Goal: Navigation & Orientation: Find specific page/section

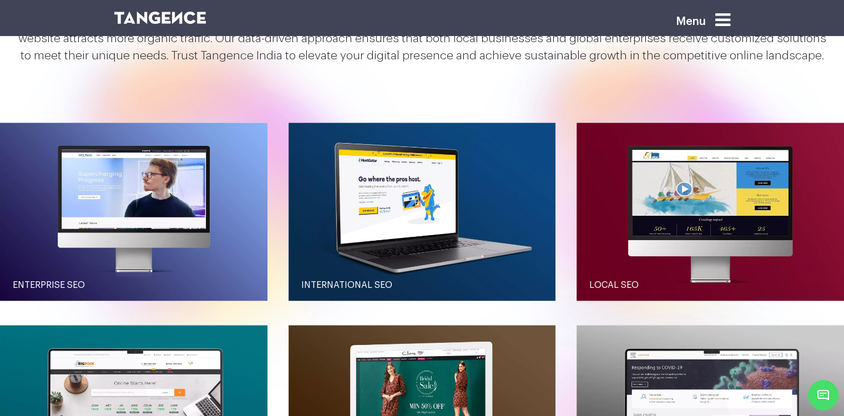
scroll to position [943, 0]
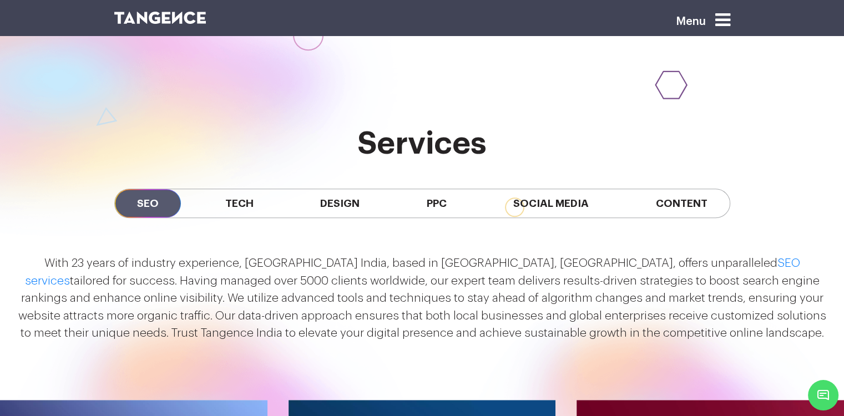
click at [220, 199] on span "Tech" at bounding box center [239, 203] width 73 height 28
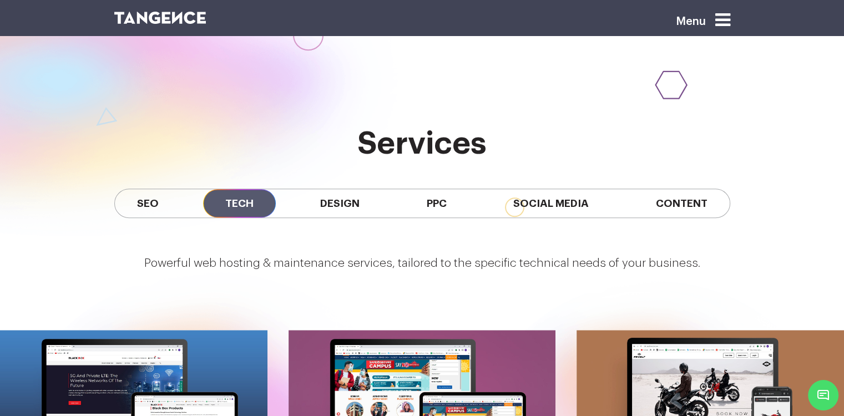
click at [319, 200] on span "Design" at bounding box center [340, 203] width 84 height 28
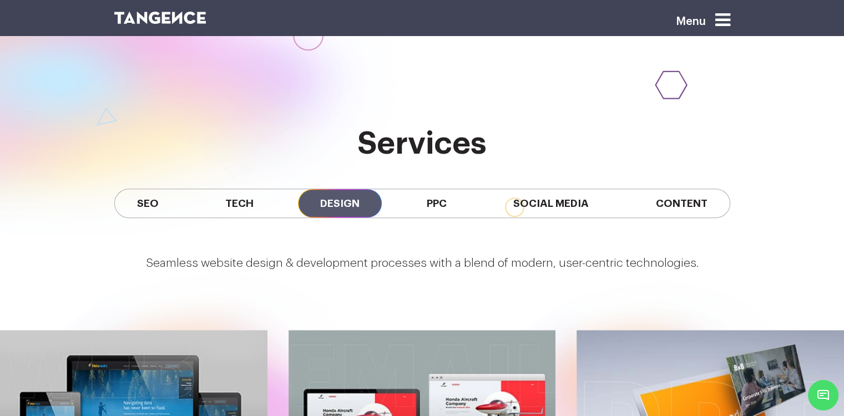
click at [429, 202] on span "PPC" at bounding box center [436, 203] width 64 height 28
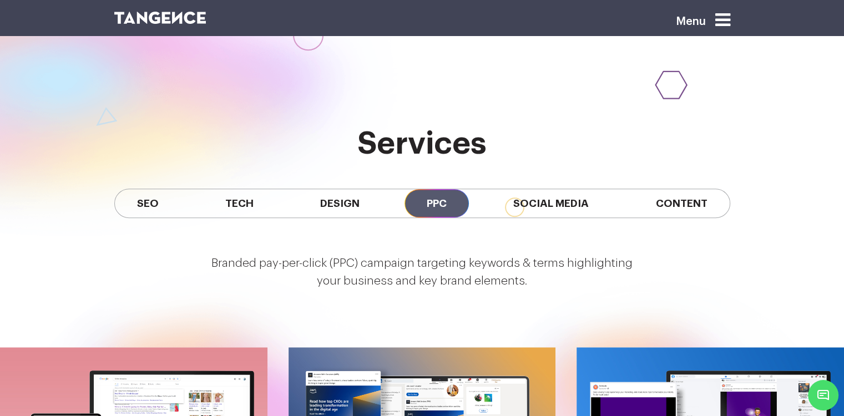
click at [541, 202] on span "Social Media" at bounding box center [551, 203] width 120 height 28
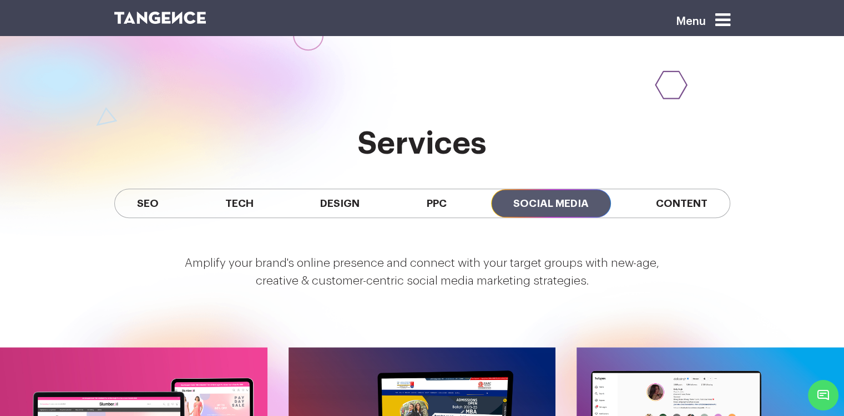
click at [683, 194] on span "Content" at bounding box center [681, 203] width 96 height 28
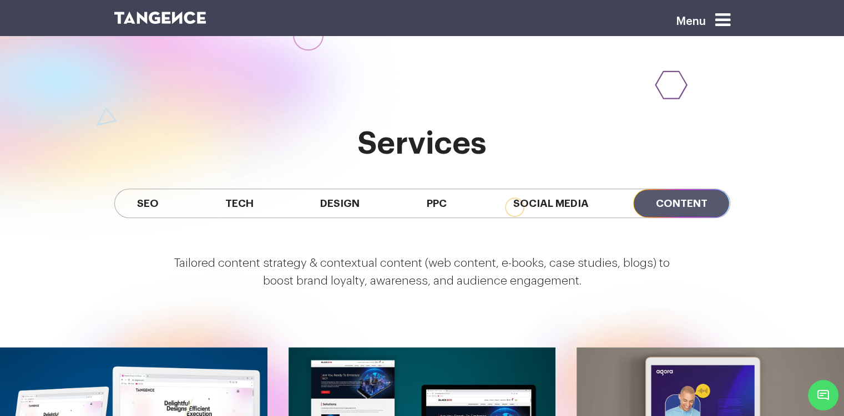
click at [166, 209] on span "SEO" at bounding box center [148, 203] width 66 height 28
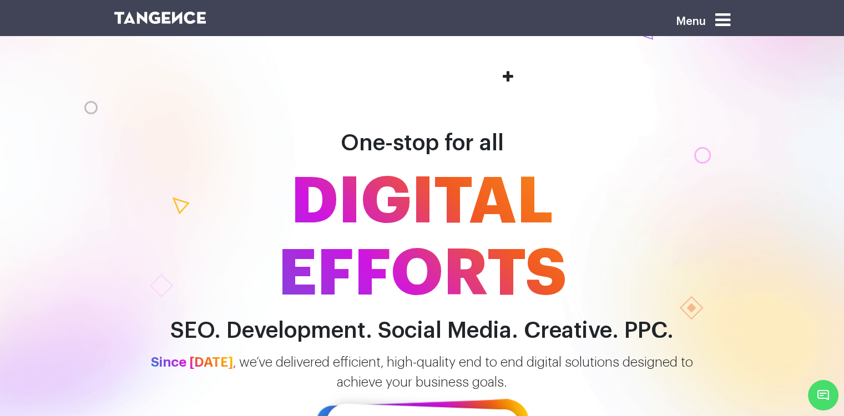
scroll to position [0, 0]
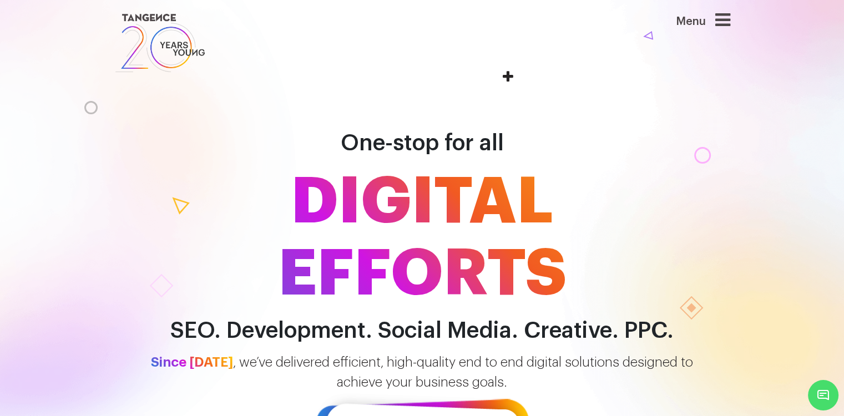
click at [723, 35] on div "Menu" at bounding box center [685, 25] width 89 height 29
click at [723, 31] on div "Menu" at bounding box center [685, 25] width 89 height 29
click at [723, 26] on icon at bounding box center [722, 20] width 15 height 18
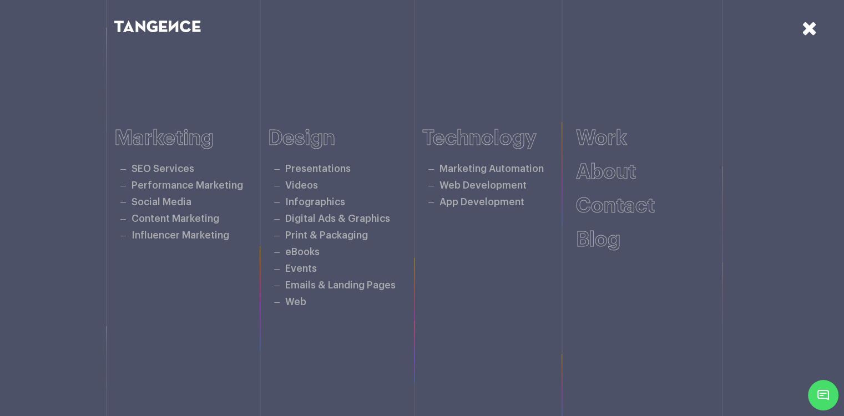
click at [166, 179] on li "Performance Marketing" at bounding box center [195, 185] width 145 height 17
click at [166, 185] on link "Performance Marketing" at bounding box center [186, 185] width 111 height 9
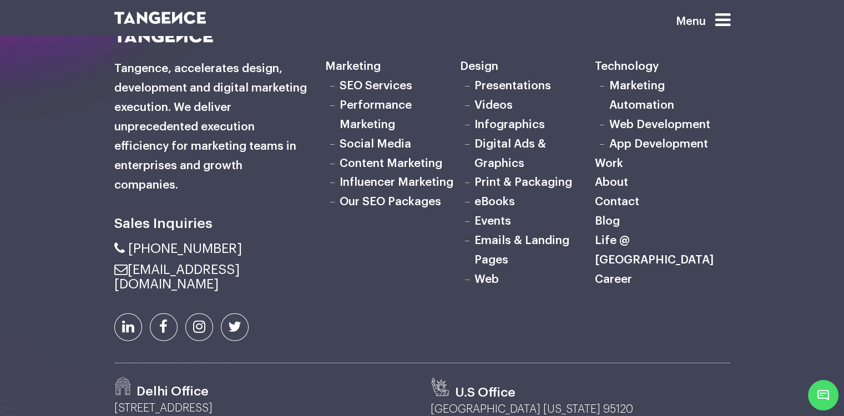
scroll to position [3346, 0]
